Goal: Book appointment/travel/reservation

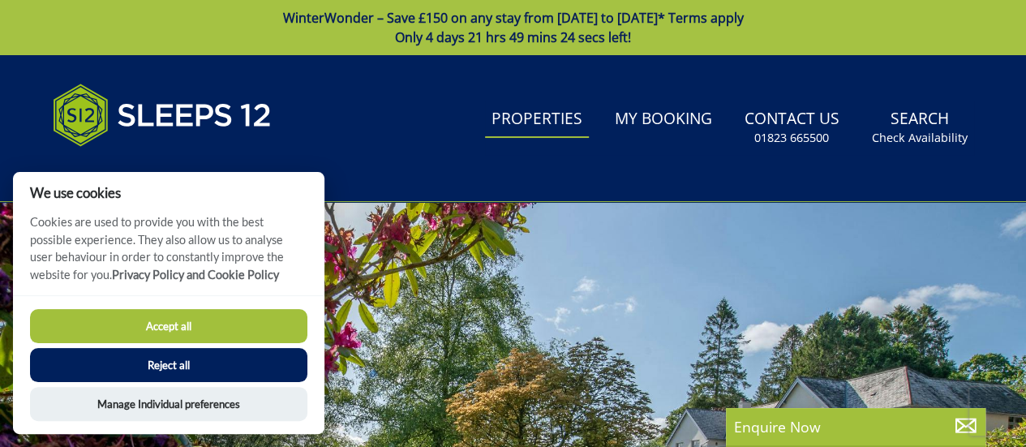
click at [555, 118] on link "Properties" at bounding box center [537, 119] width 104 height 36
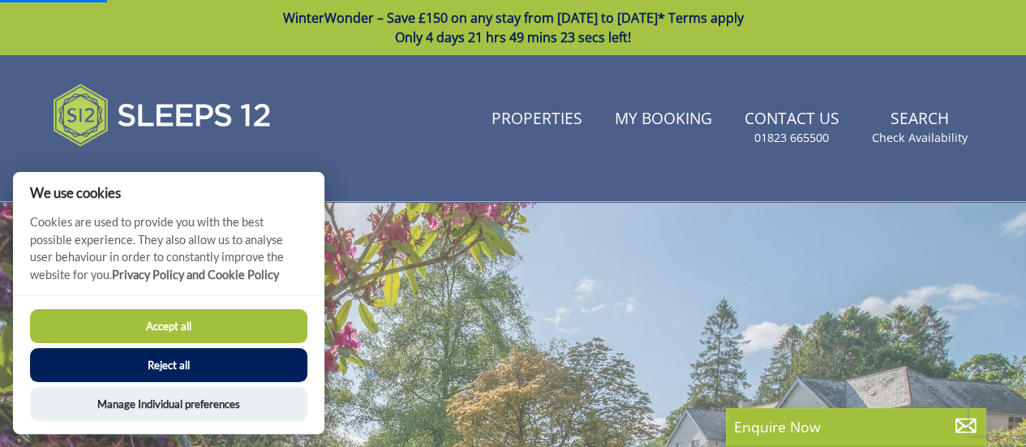
click at [198, 325] on button "Accept all" at bounding box center [168, 326] width 277 height 34
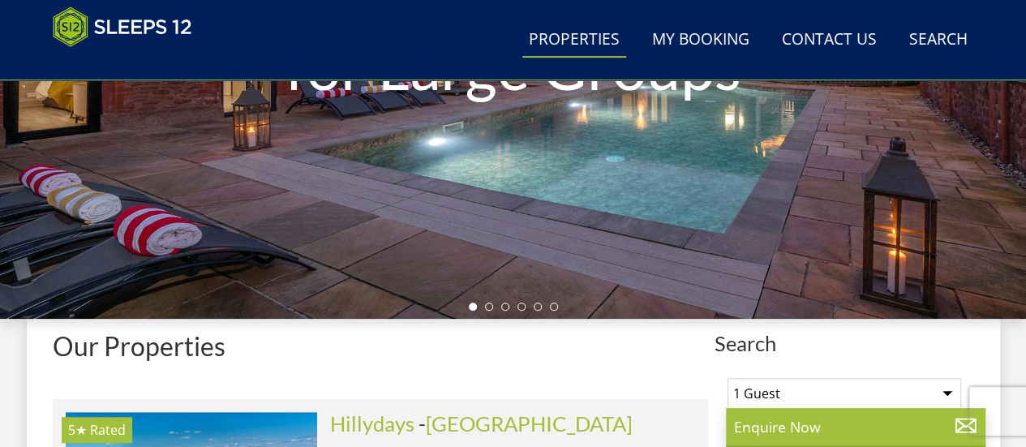
scroll to position [509, 0]
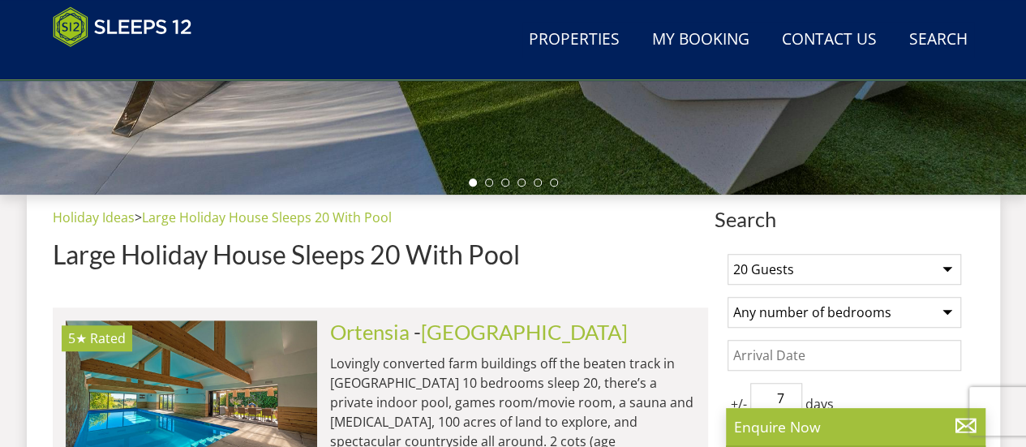
scroll to position [667, 0]
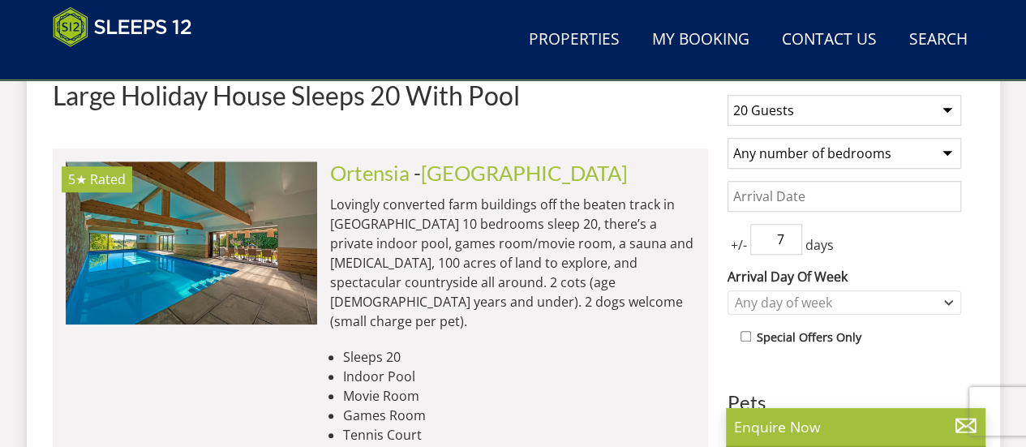
click at [858, 101] on select "1 Guest 2 Guests 3 Guests 4 Guests 5 Guests 6 Guests 7 Guests 8 Guests 9 Guests…" at bounding box center [844, 110] width 234 height 31
select select "22"
click at [727, 95] on select "1 Guest 2 Guests 3 Guests 4 Guests 5 Guests 6 Guests 7 Guests 8 Guests 9 Guests…" at bounding box center [844, 110] width 234 height 31
click at [787, 241] on input "6" at bounding box center [776, 239] width 52 height 31
click at [787, 241] on input "5" at bounding box center [776, 239] width 52 height 31
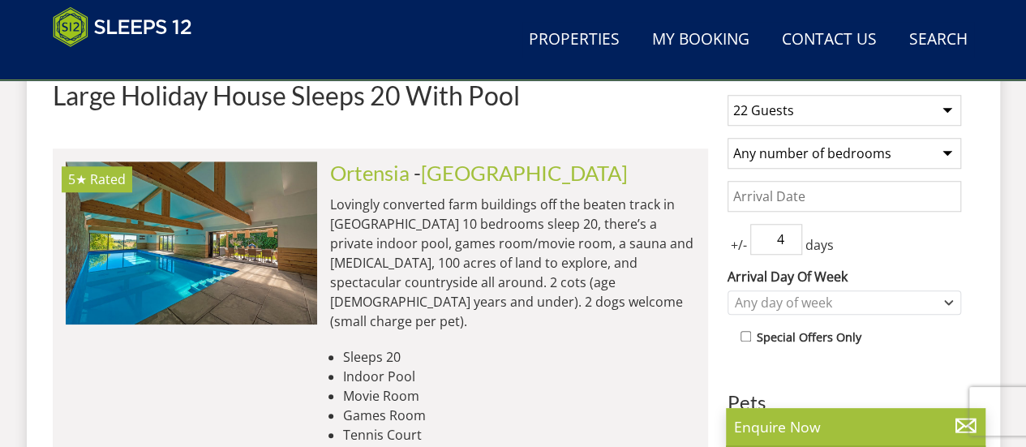
click at [787, 241] on input "4" at bounding box center [776, 239] width 52 height 31
click at [787, 241] on input "3" at bounding box center [776, 239] width 52 height 31
type input "2"
click at [787, 241] on input "2" at bounding box center [776, 239] width 52 height 31
click at [836, 303] on div "Any day of week" at bounding box center [836, 303] width 210 height 18
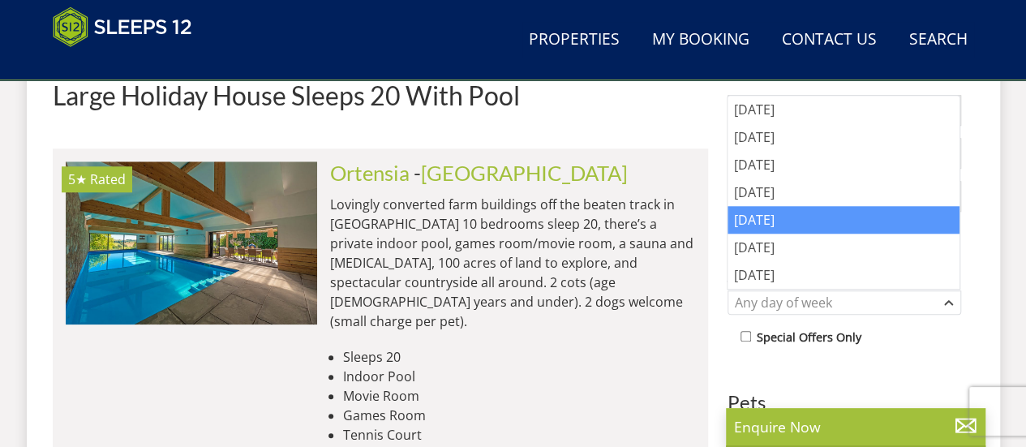
click at [813, 215] on div "[DATE]" at bounding box center [843, 220] width 232 height 28
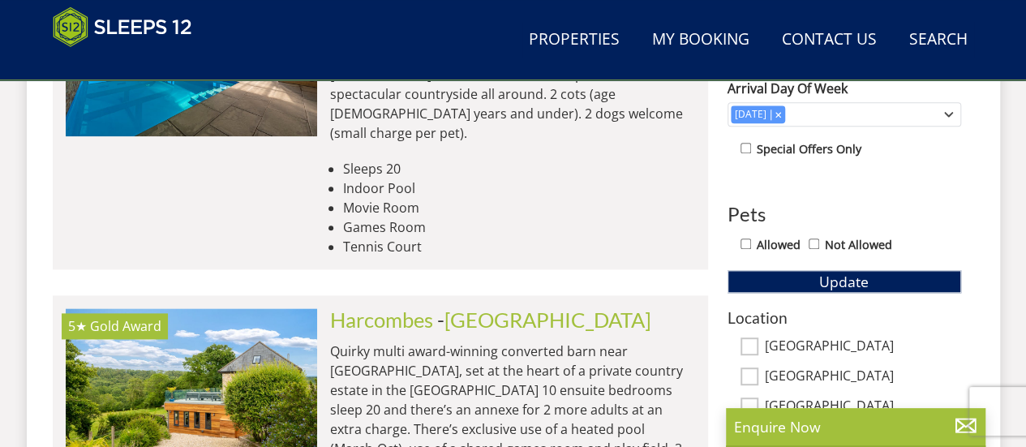
scroll to position [856, 0]
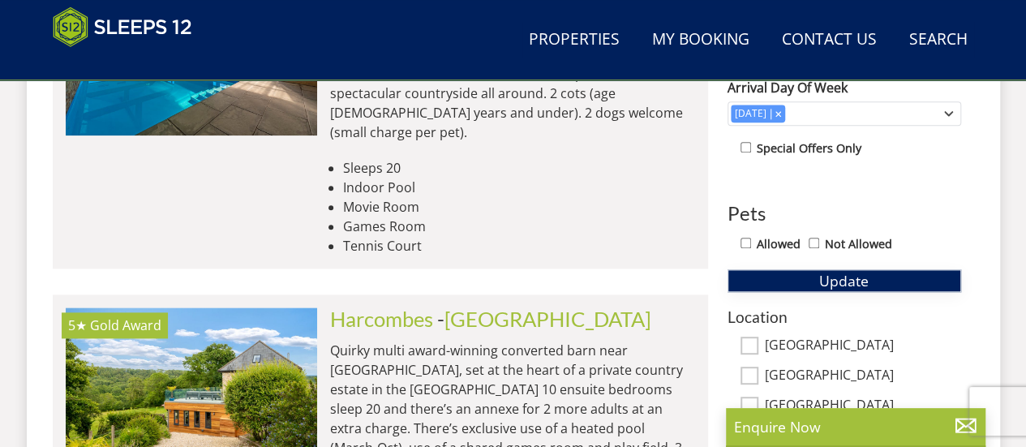
click at [882, 275] on button "Update" at bounding box center [844, 280] width 234 height 23
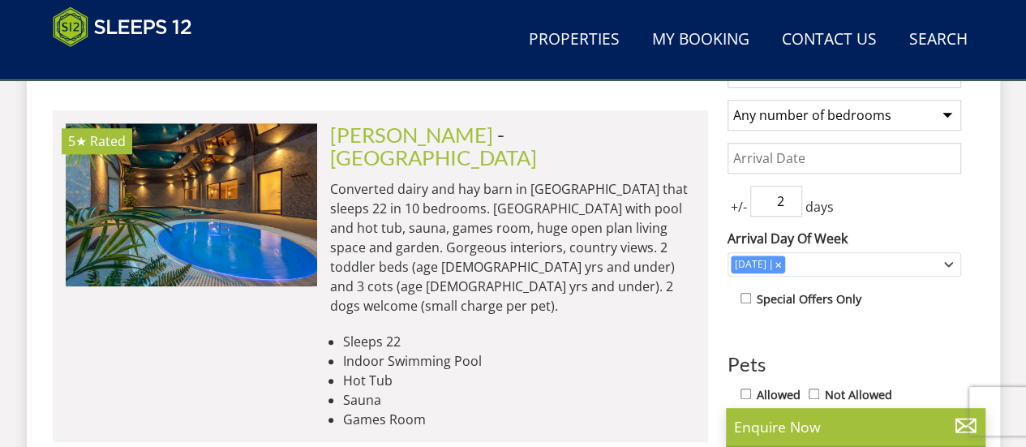
scroll to position [705, 0]
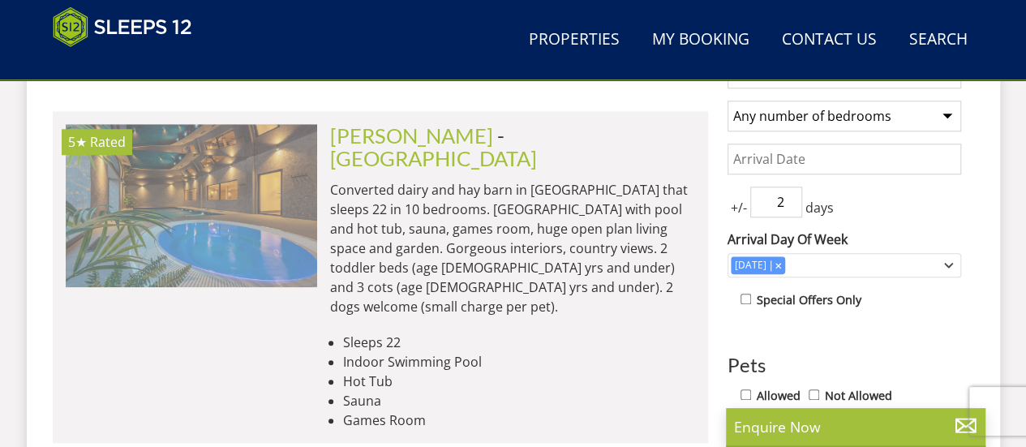
click at [230, 199] on img at bounding box center [191, 205] width 251 height 162
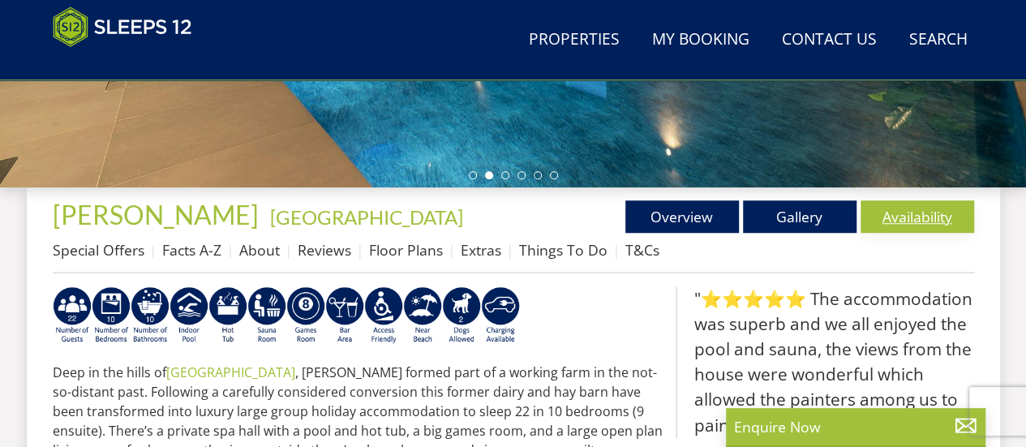
scroll to position [515, 0]
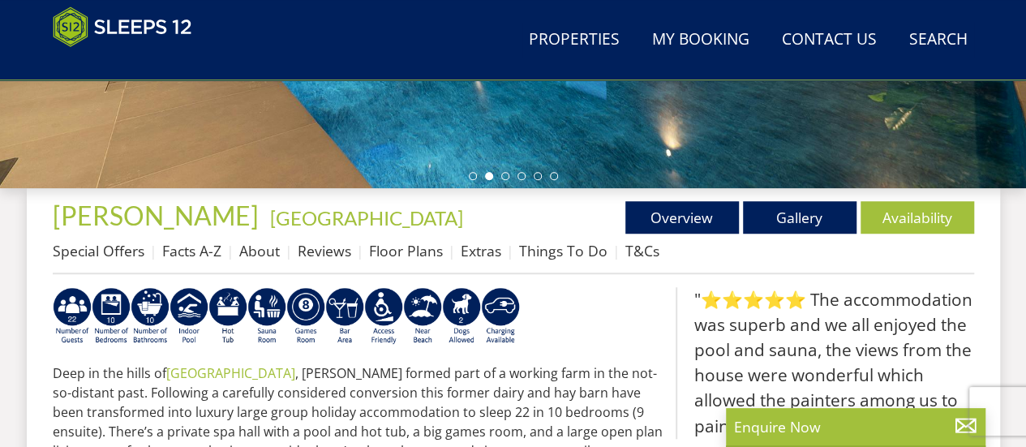
select select "22"
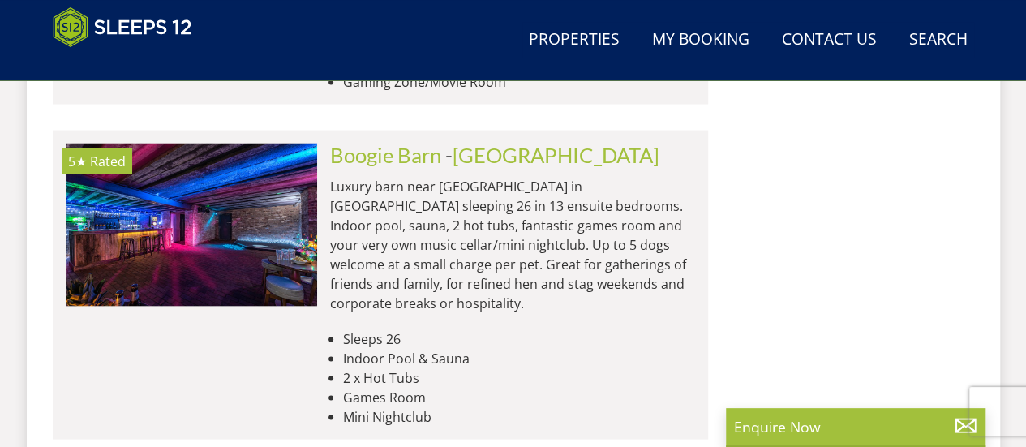
scroll to position [4553, 0]
